Goal: Book appointment/travel/reservation

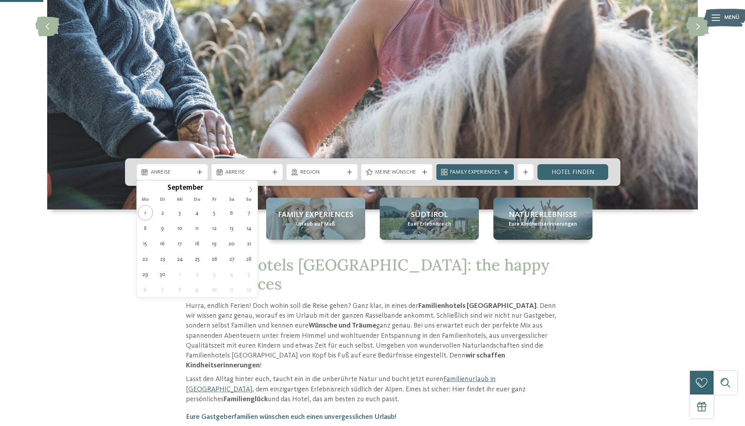
click at [250, 188] on icon at bounding box center [251, 190] width 6 height 6
click at [251, 187] on icon at bounding box center [251, 190] width 6 height 6
type input "****"
click at [251, 187] on icon at bounding box center [251, 190] width 6 height 6
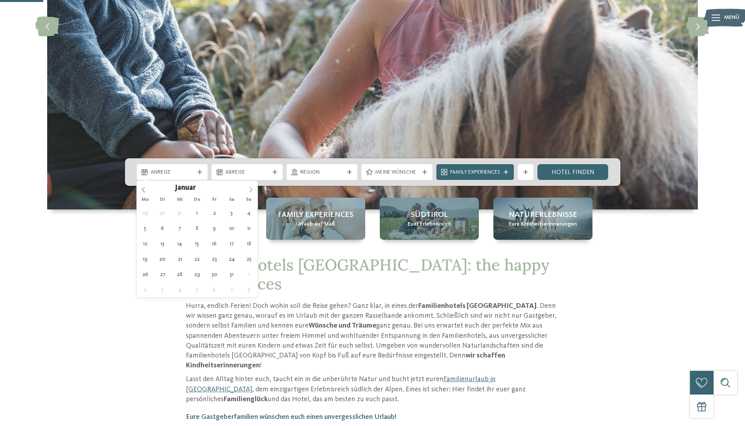
click at [251, 187] on icon at bounding box center [251, 190] width 6 height 6
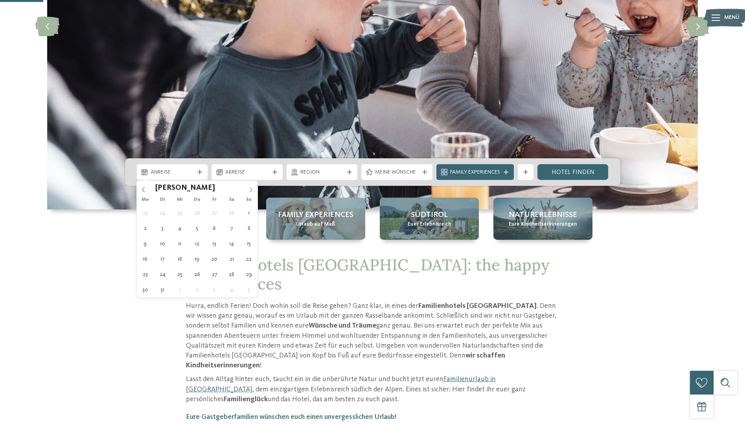
click at [251, 187] on icon at bounding box center [251, 190] width 6 height 6
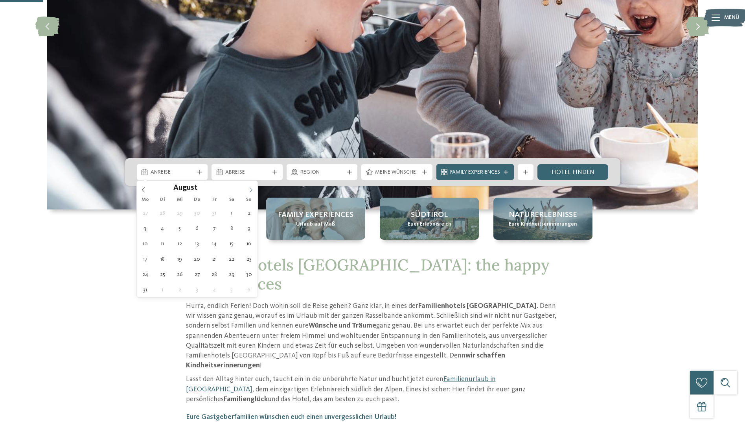
click at [250, 189] on icon at bounding box center [251, 190] width 6 height 6
click at [142, 188] on icon at bounding box center [144, 190] width 6 height 6
type div "[DATE]"
type input "****"
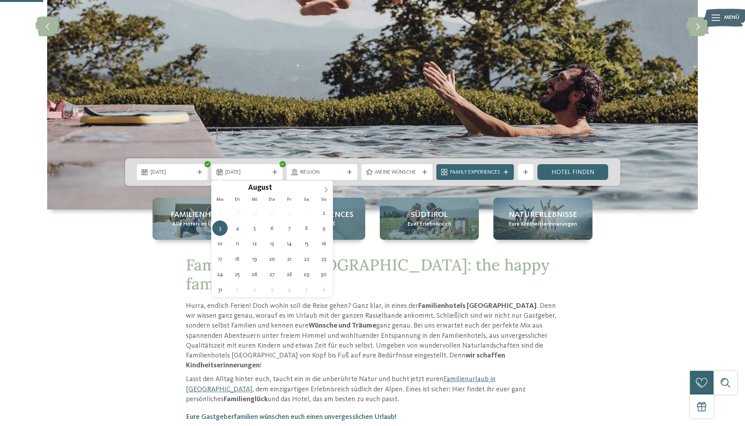
type div "[DATE]"
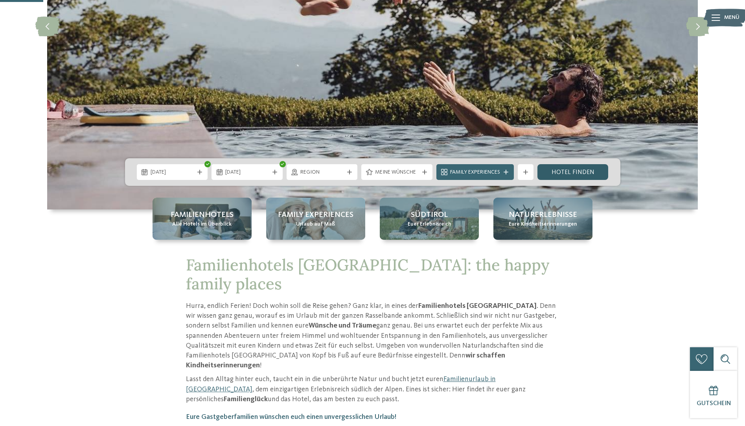
click at [568, 173] on link "Hotel finden" at bounding box center [573, 172] width 71 height 16
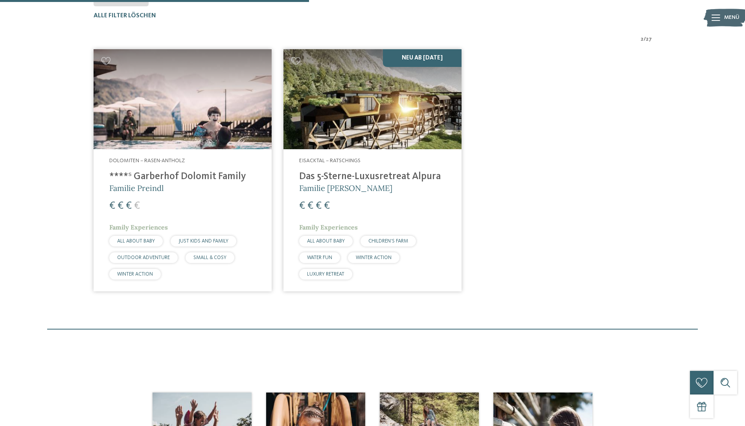
scroll to position [101, 0]
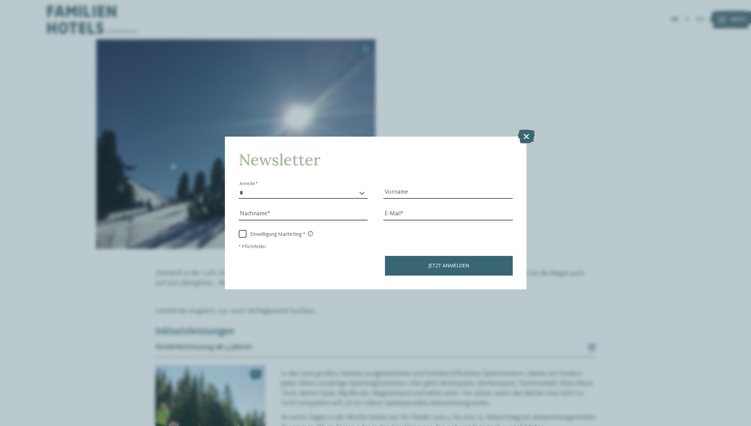
click at [529, 138] on icon at bounding box center [526, 136] width 17 height 14
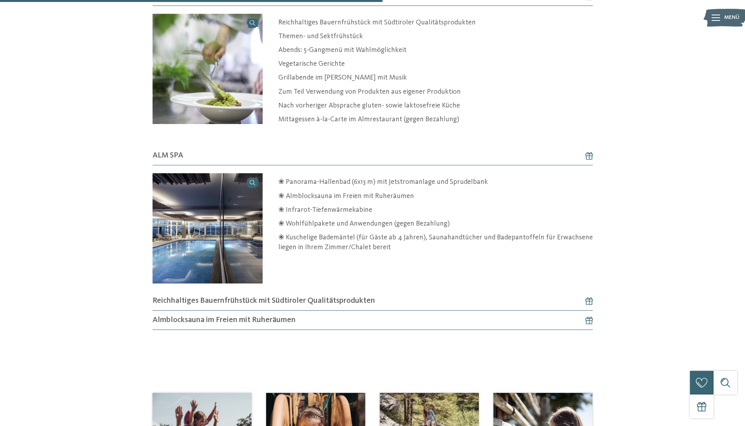
scroll to position [551, 0]
